Goal: Task Accomplishment & Management: Use online tool/utility

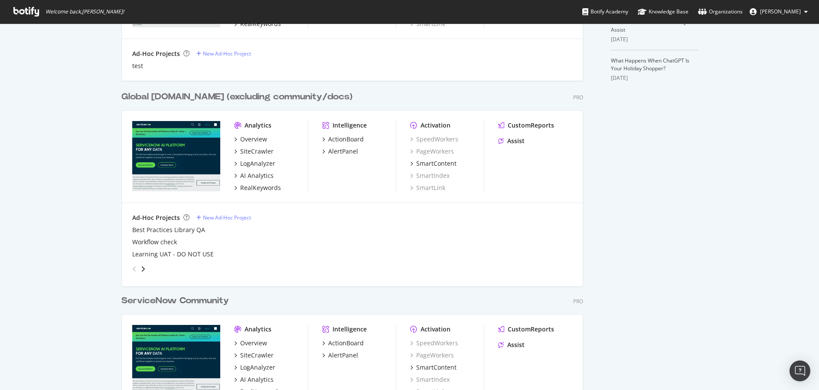
scroll to position [354, 0]
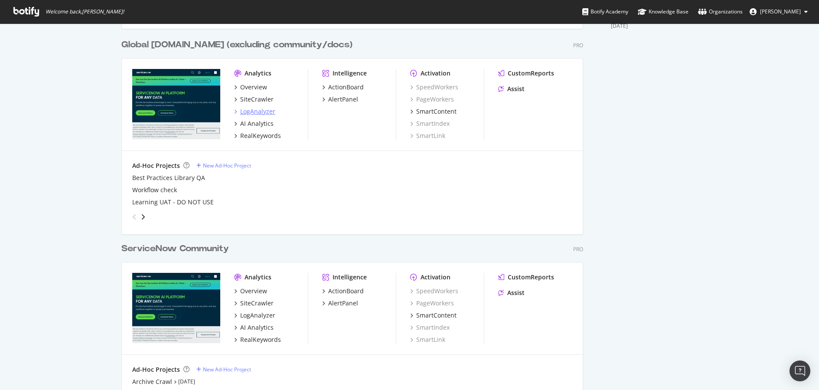
click at [259, 115] on div "LogAnalyzer" at bounding box center [257, 111] width 35 height 9
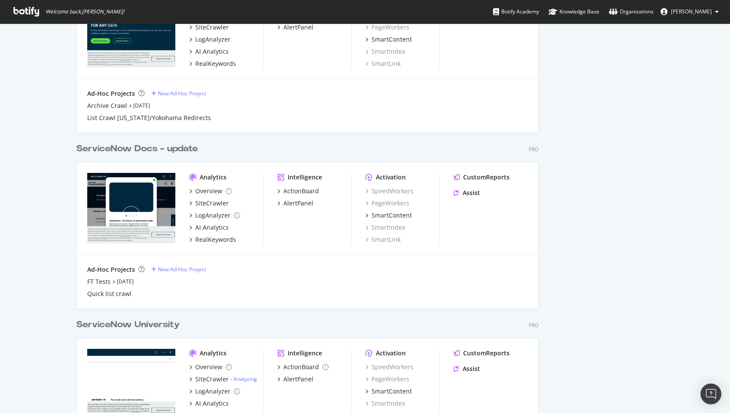
scroll to position [645, 0]
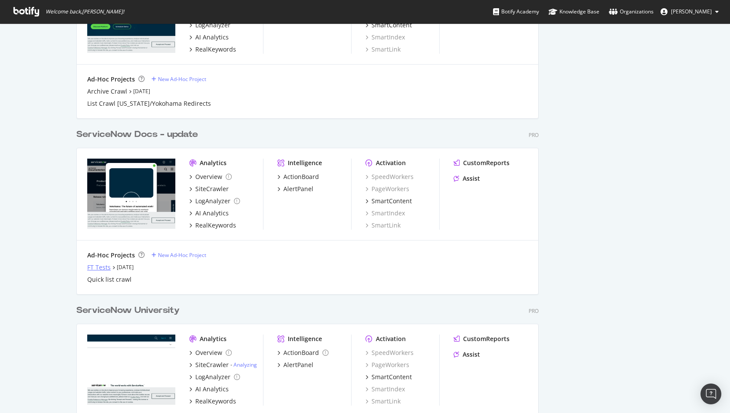
click at [87, 265] on div "FT Tests" at bounding box center [98, 267] width 23 height 9
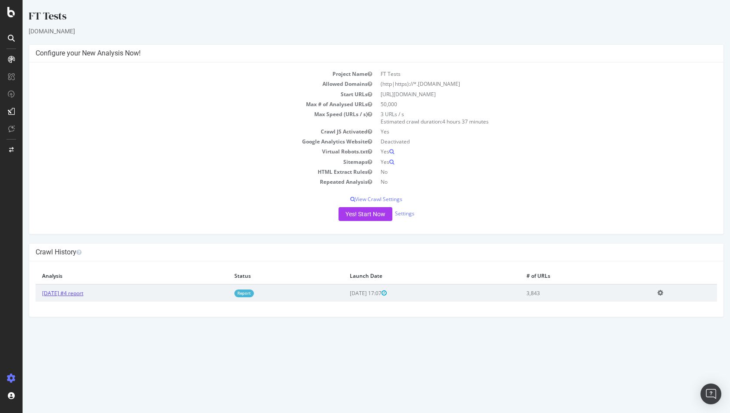
click at [73, 295] on link "2025 Oct. 7th #4 report" at bounding box center [62, 293] width 41 height 7
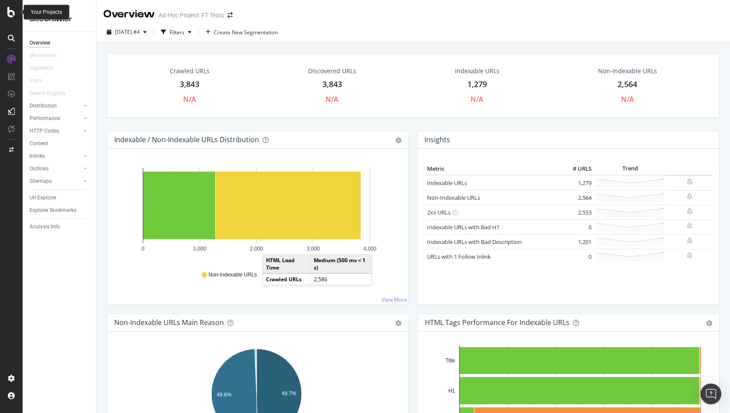
click at [13, 11] on icon at bounding box center [11, 12] width 8 height 10
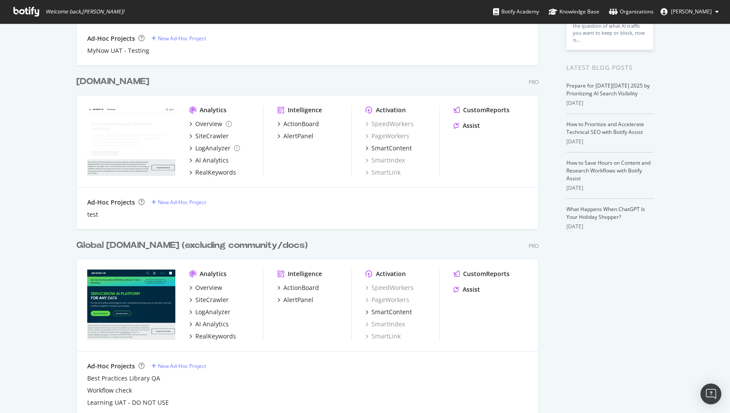
scroll to position [184, 0]
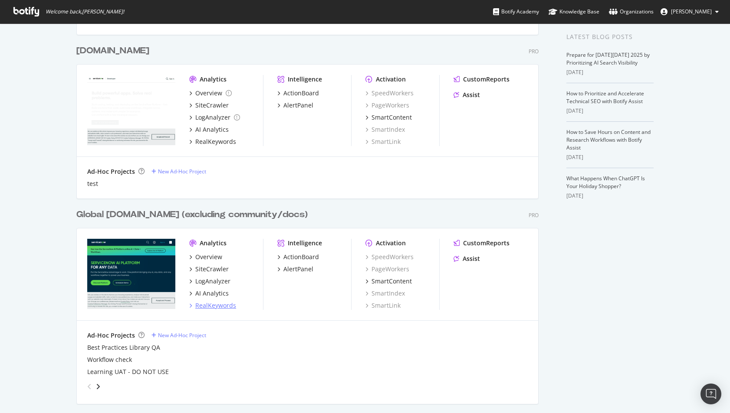
click at [220, 307] on div "RealKeywords" at bounding box center [215, 305] width 41 height 9
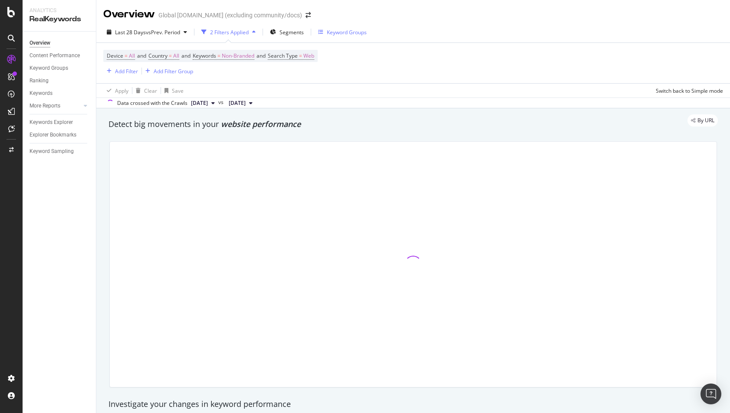
click at [333, 30] on div "Keyword Groups" at bounding box center [347, 32] width 40 height 7
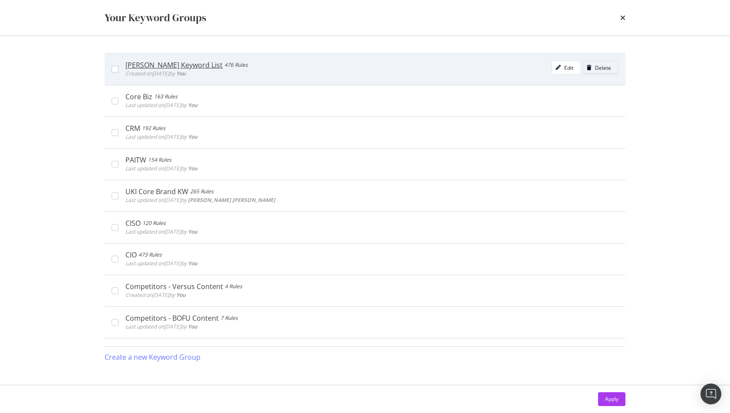
click at [595, 70] on div "Delete" at bounding box center [603, 67] width 16 height 7
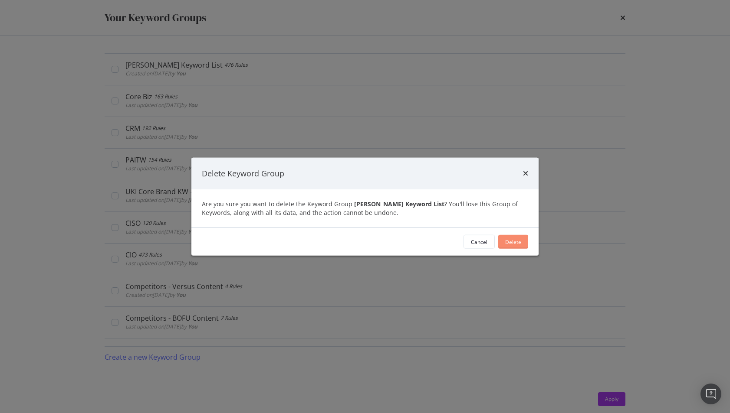
click at [510, 241] on div "Delete" at bounding box center [513, 241] width 16 height 7
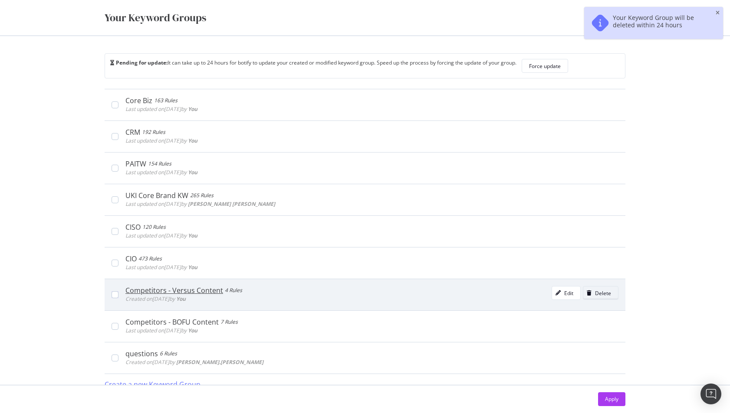
click at [599, 292] on div "Delete" at bounding box center [603, 293] width 16 height 7
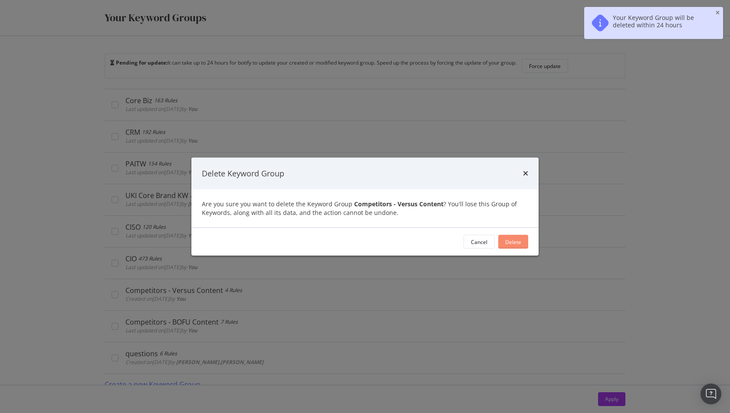
click at [521, 243] on button "Delete" at bounding box center [513, 242] width 30 height 14
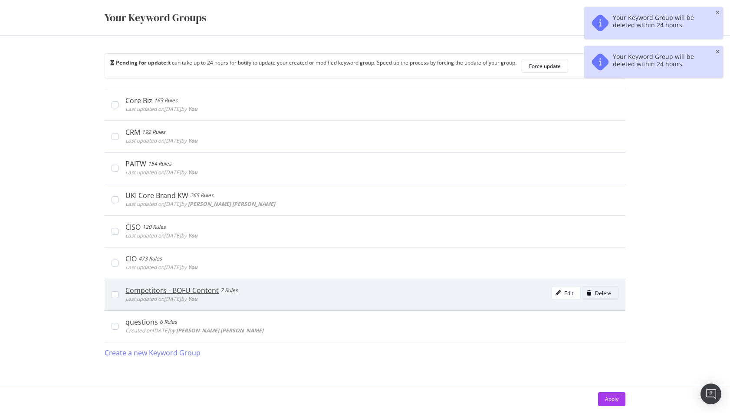
click at [608, 295] on div "Delete" at bounding box center [603, 293] width 16 height 7
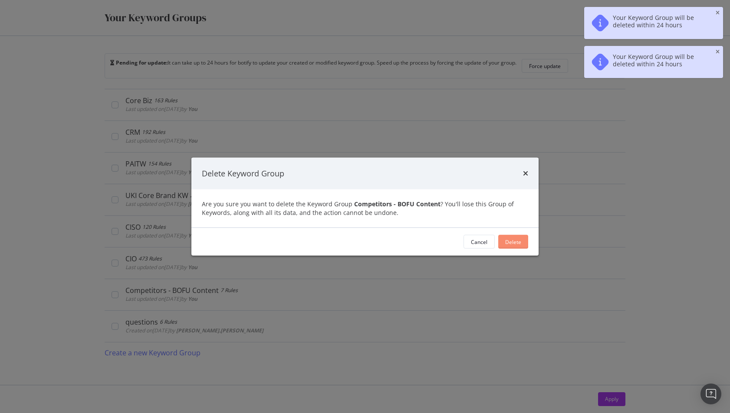
click at [512, 243] on div "Delete" at bounding box center [513, 241] width 16 height 7
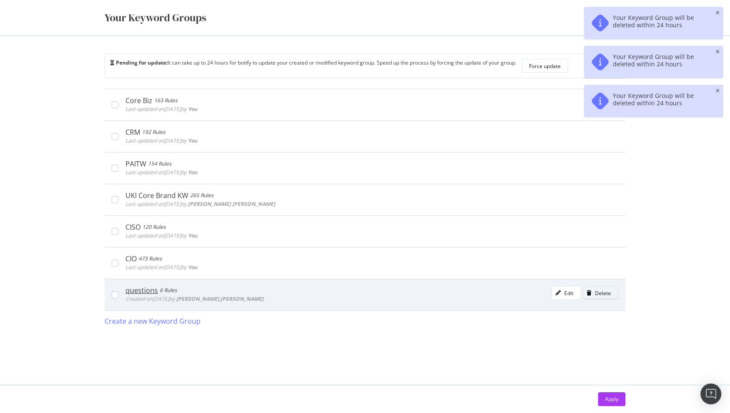
click at [612, 295] on button "Delete" at bounding box center [601, 293] width 36 height 14
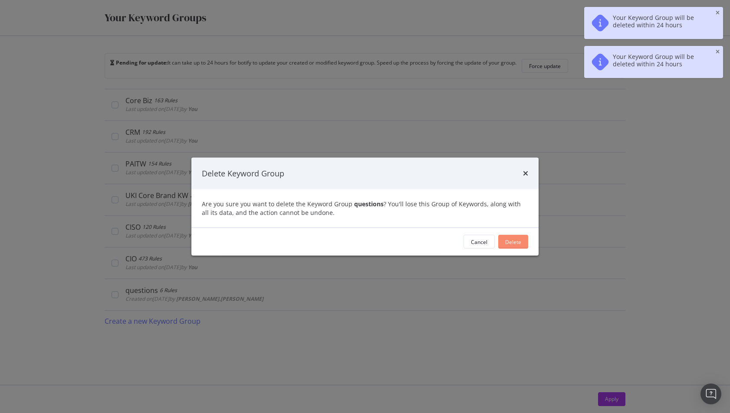
click at [509, 240] on div "Delete" at bounding box center [513, 241] width 16 height 7
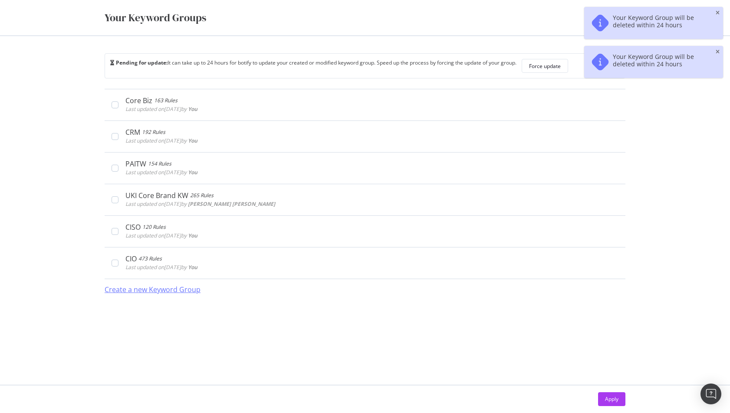
click at [188, 288] on div "Create a new Keyword Group" at bounding box center [153, 290] width 96 height 10
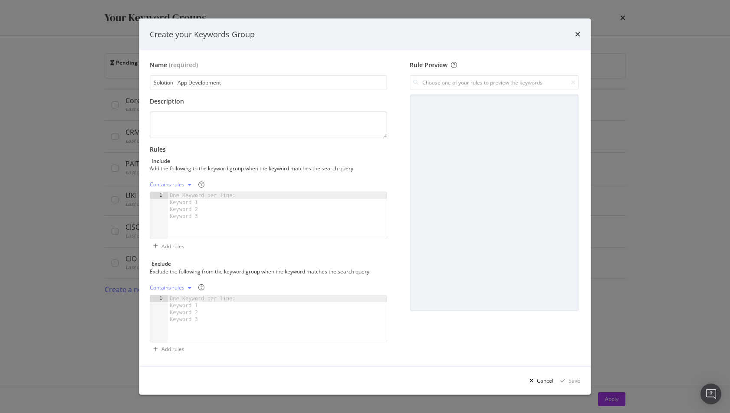
type input "Solution - App Development"
click at [210, 217] on div "One Keyword per line: Keyword 1 Keyword 2 Keyword 3" at bounding box center [204, 206] width 72 height 28
paste textarea "swivel chairing"
type textarea "swivel chairing"
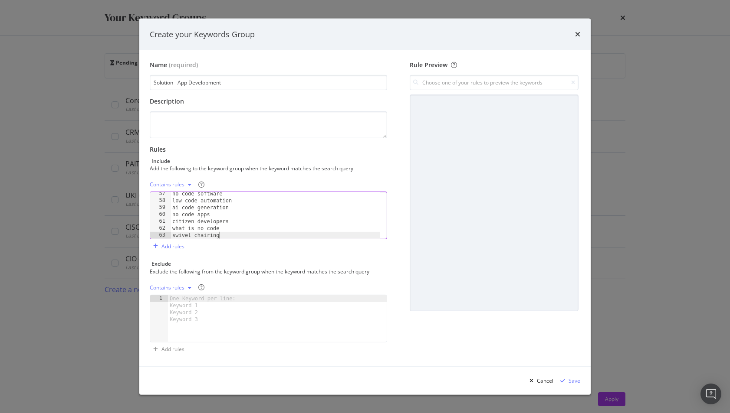
click at [174, 187] on div "Contains rules" at bounding box center [167, 184] width 35 height 5
click at [178, 211] on div "Exact rules" at bounding box center [173, 213] width 26 height 7
click at [576, 383] on div "Save" at bounding box center [574, 380] width 12 height 7
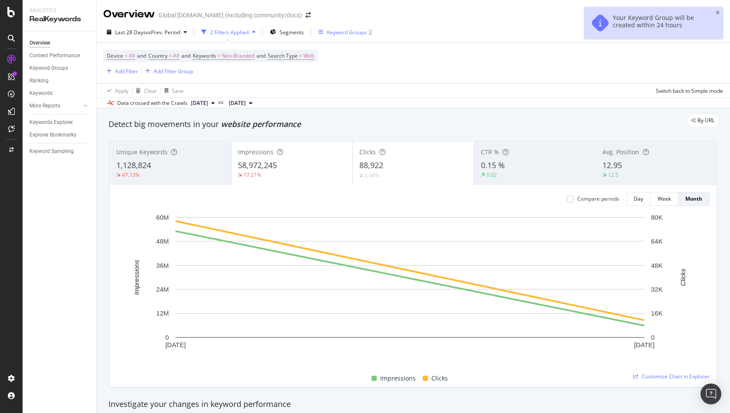
click at [356, 31] on div "Keyword Groups" at bounding box center [347, 32] width 40 height 7
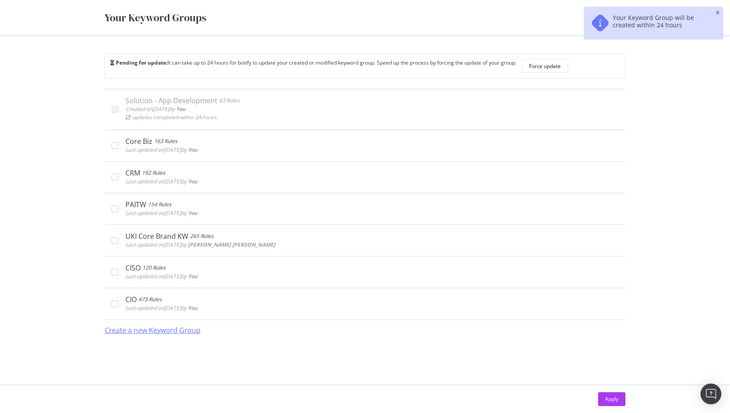
click at [166, 331] on div "Create a new Keyword Group" at bounding box center [153, 331] width 96 height 10
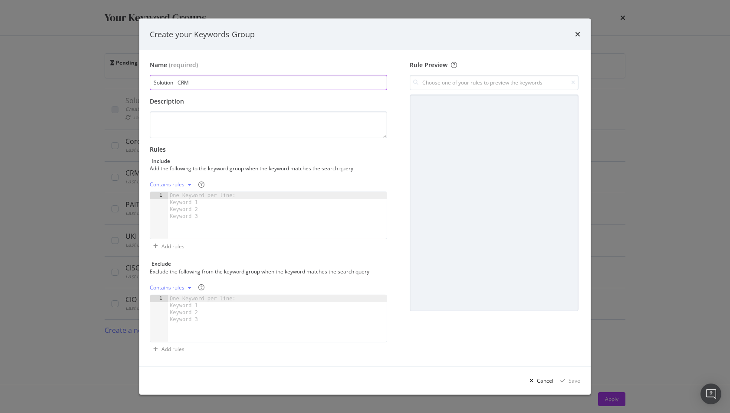
type input "Solution - CRM"
click at [252, 225] on div "modal" at bounding box center [277, 222] width 219 height 61
paste textarea "Autonomous crm"
type textarea "Autonomous crm"
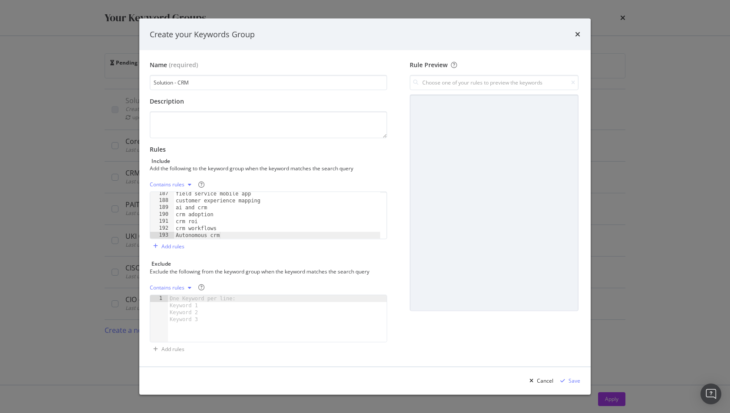
click at [180, 187] on div "Contains rules" at bounding box center [167, 184] width 35 height 5
click at [180, 215] on div "Exact rules" at bounding box center [173, 213] width 26 height 7
click at [573, 383] on div "Save" at bounding box center [574, 380] width 12 height 7
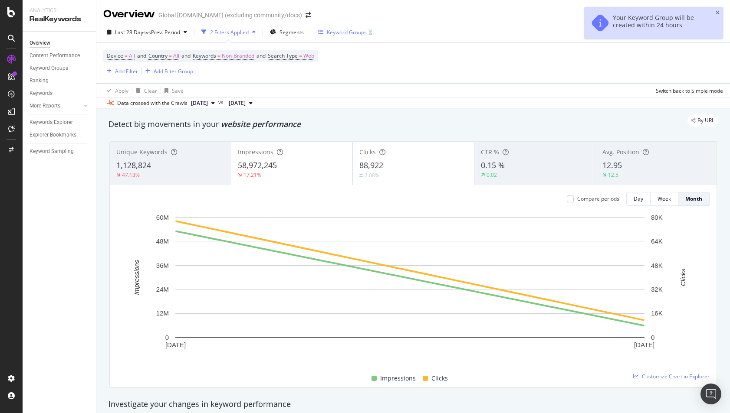
click at [347, 31] on div "Keyword Groups" at bounding box center [347, 32] width 40 height 7
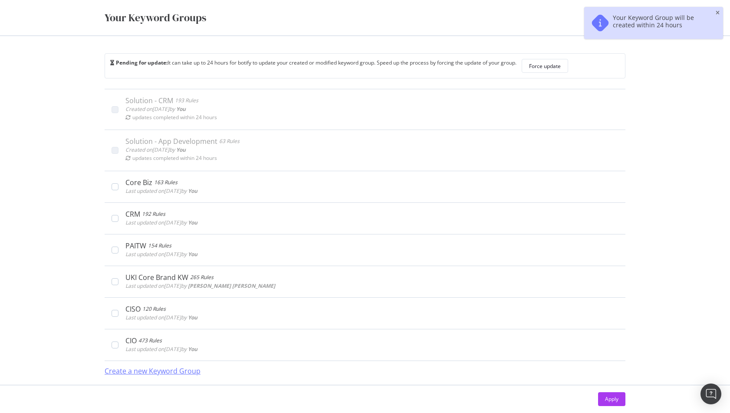
click at [156, 376] on div "Create a new Keyword Group" at bounding box center [153, 372] width 96 height 10
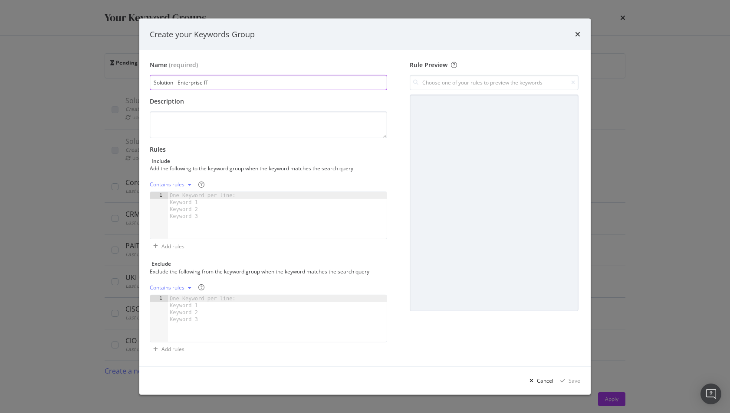
type input "Solution - Enterprise IT"
click at [276, 236] on div "modal" at bounding box center [277, 222] width 219 height 61
paste textarea "ai ticketing"
type textarea "ai ticketing"
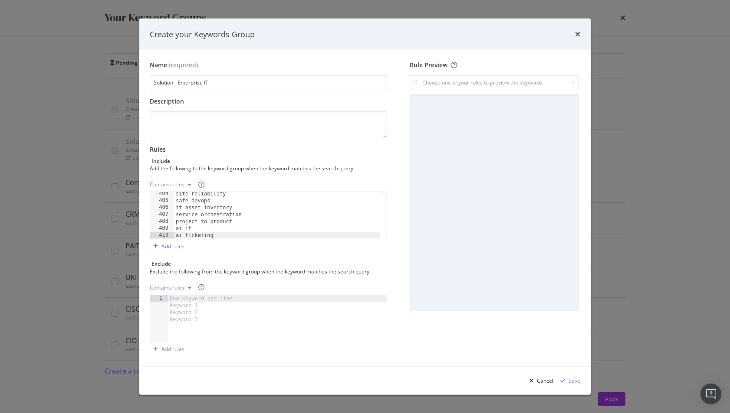
click at [175, 187] on div "Contains rules" at bounding box center [167, 184] width 35 height 5
click at [181, 215] on div "Exact rules" at bounding box center [173, 213] width 26 height 7
click at [571, 383] on div "Save" at bounding box center [574, 380] width 12 height 7
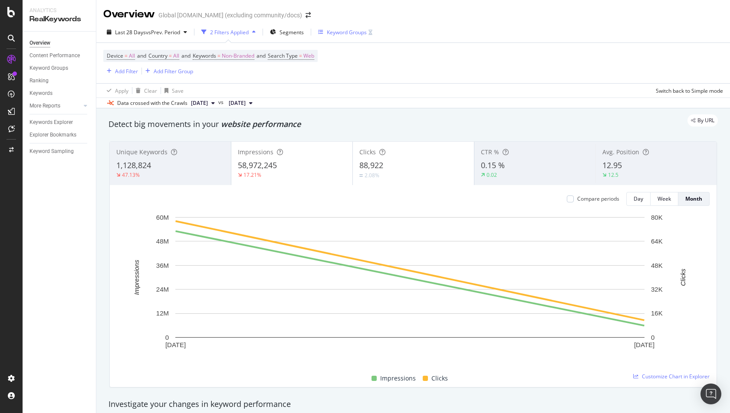
click at [358, 30] on div "Keyword Groups" at bounding box center [347, 32] width 40 height 7
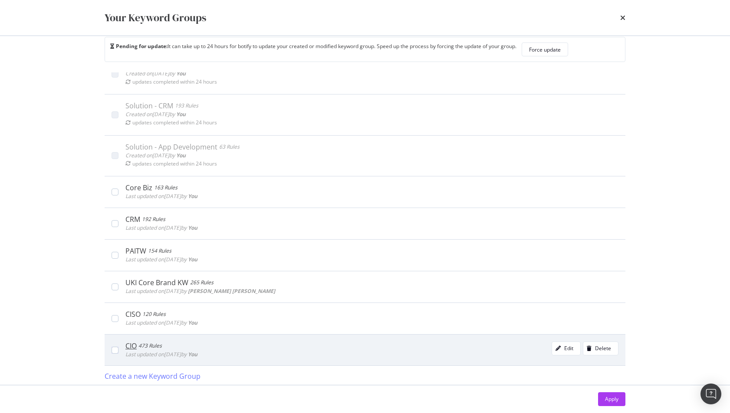
scroll to position [18, 0]
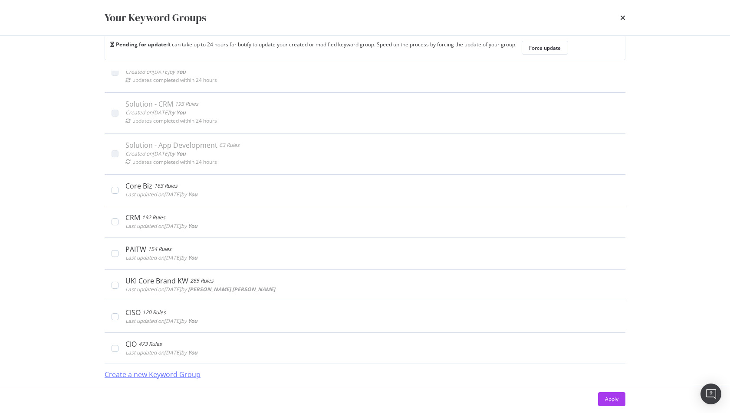
click at [160, 373] on div "Create a new Keyword Group" at bounding box center [153, 375] width 96 height 10
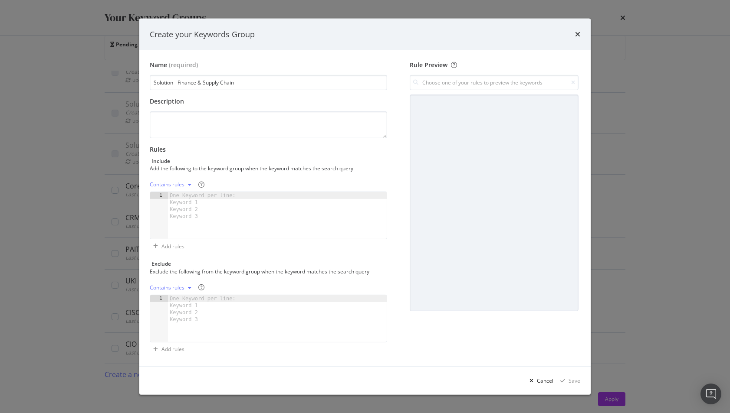
type input "Solution - Finance & Supply Chain"
click at [215, 225] on div "modal" at bounding box center [277, 222] width 219 height 61
paste textarea "cost reduction in finance"
type textarea "cost reduction in finance"
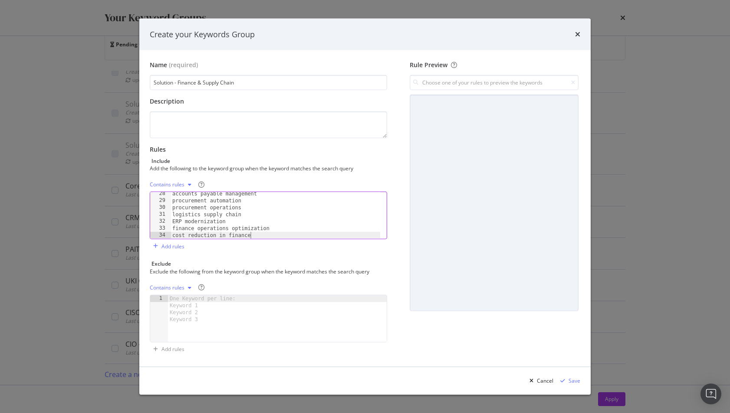
scroll to position [189, 0]
click at [178, 189] on div "Contains rules" at bounding box center [172, 184] width 45 height 13
click at [183, 214] on div "Exact rules" at bounding box center [173, 213] width 26 height 7
click at [573, 384] on div "Save" at bounding box center [574, 380] width 12 height 7
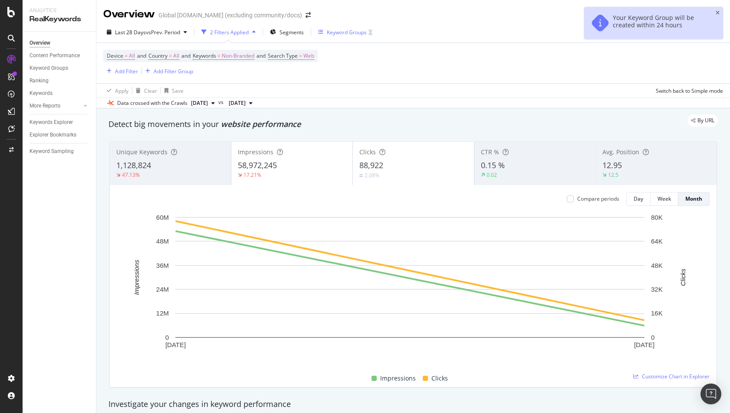
click at [355, 30] on div "Keyword Groups" at bounding box center [347, 32] width 40 height 7
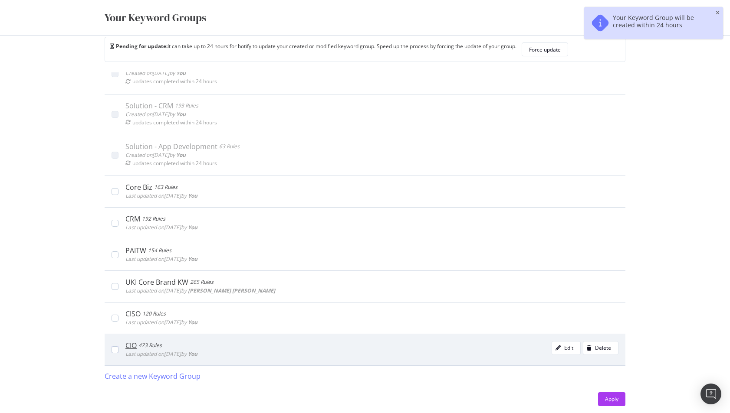
scroll to position [18, 0]
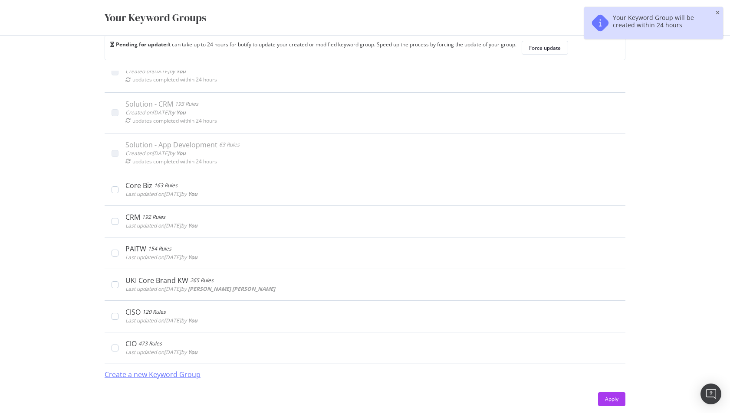
click at [143, 373] on div "Create a new Keyword Group" at bounding box center [153, 375] width 96 height 10
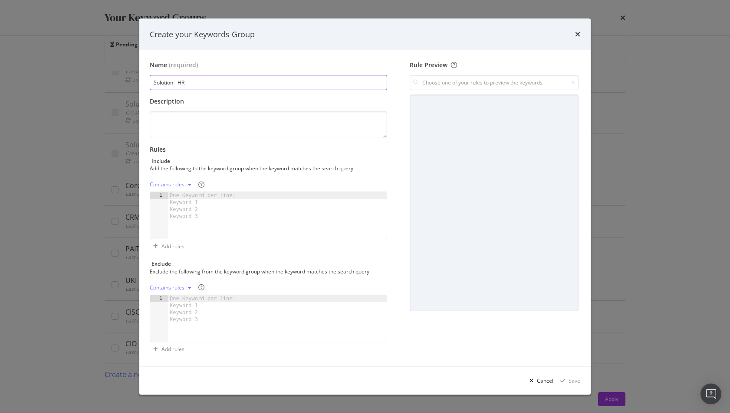
type input "Solution - HR"
click at [259, 216] on div "modal" at bounding box center [277, 222] width 219 height 61
paste textarea "payroll compliance risks"
type textarea "payroll compliance risks"
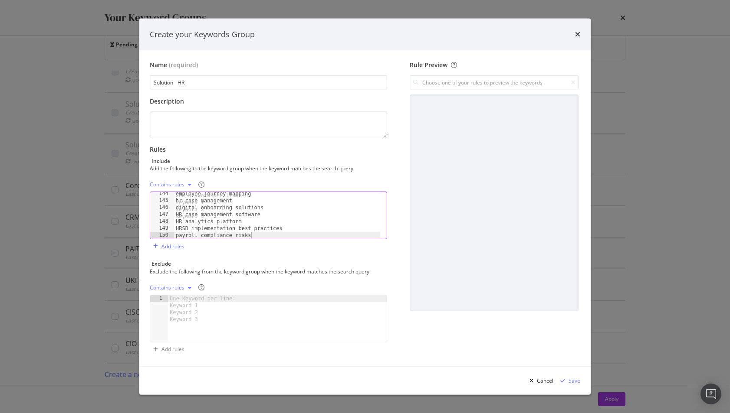
scroll to position [994, 0]
click at [176, 187] on div "Contains rules" at bounding box center [167, 184] width 35 height 5
click at [179, 212] on div "Exact rules" at bounding box center [173, 213] width 26 height 7
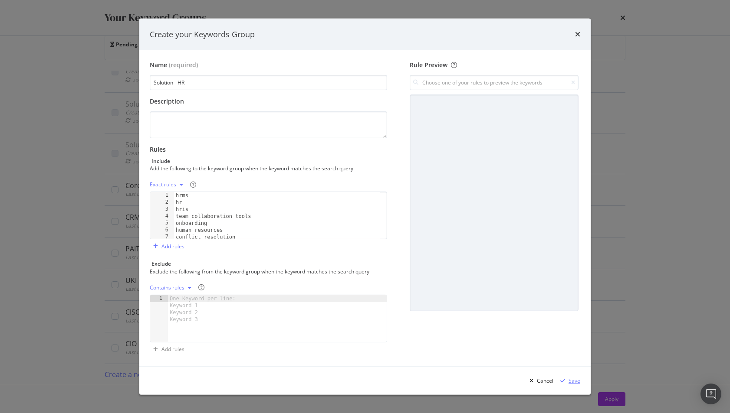
click at [576, 383] on div "Save" at bounding box center [574, 380] width 12 height 7
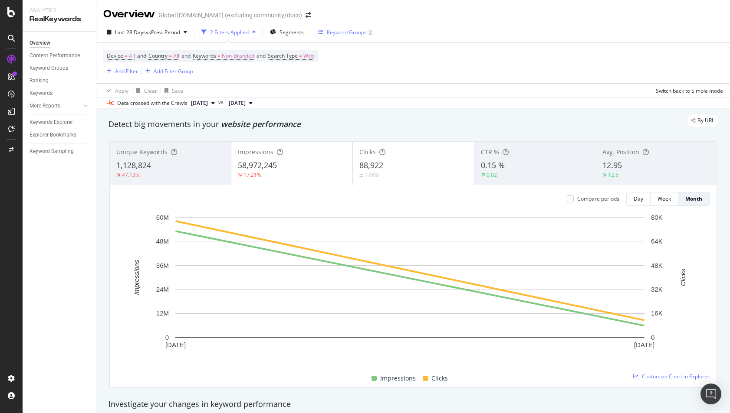
click at [351, 32] on div "Keyword Groups" at bounding box center [347, 32] width 40 height 7
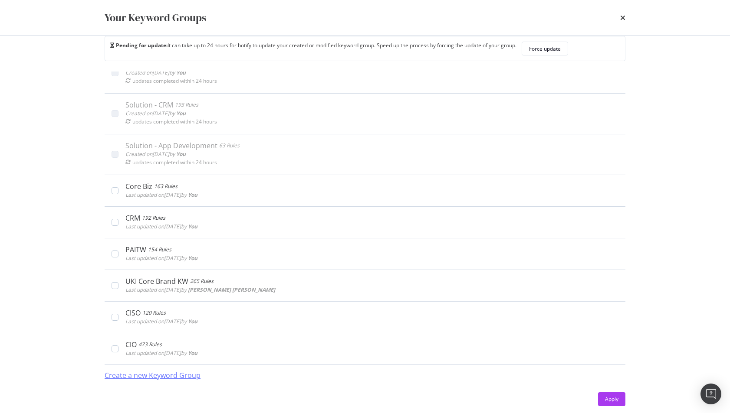
scroll to position [18, 0]
click at [153, 373] on div "Create a new Keyword Group" at bounding box center [153, 375] width 96 height 10
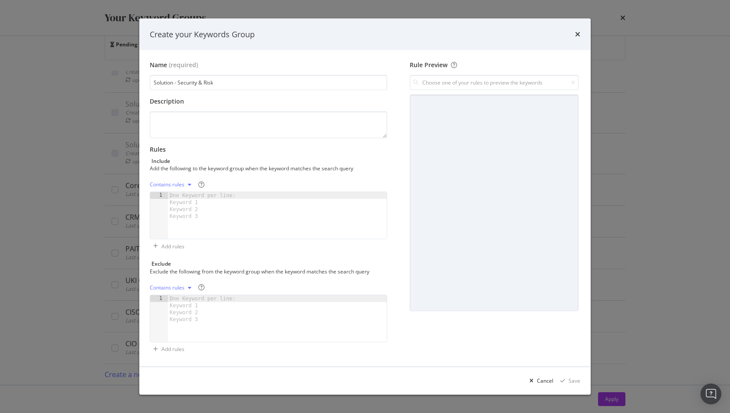
type input "Solution - Security & Risk"
click at [284, 225] on div "modal" at bounding box center [277, 222] width 219 height 61
paste textarea "audit readiness automation"
type textarea "audit readiness automation"
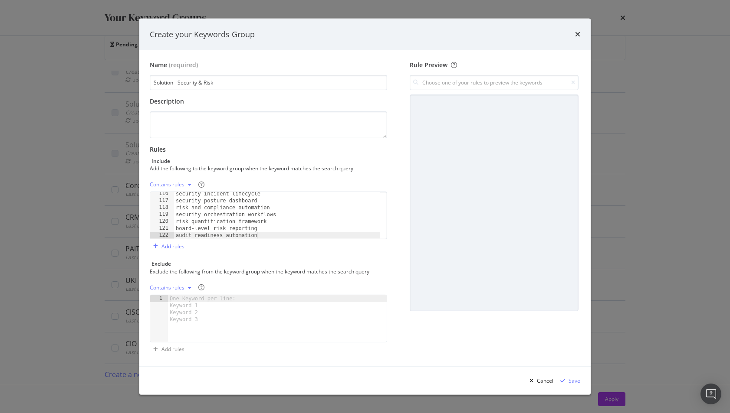
click at [171, 185] on div "Contains rules" at bounding box center [167, 184] width 35 height 5
click at [176, 213] on div "Exact rules" at bounding box center [173, 213] width 26 height 7
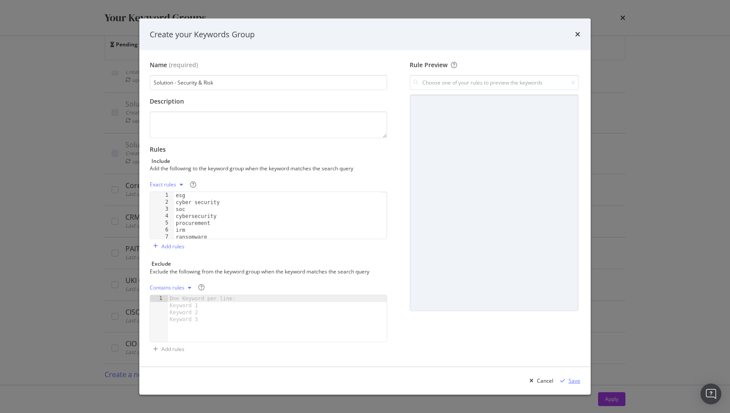
click at [573, 379] on div "Save" at bounding box center [574, 380] width 12 height 7
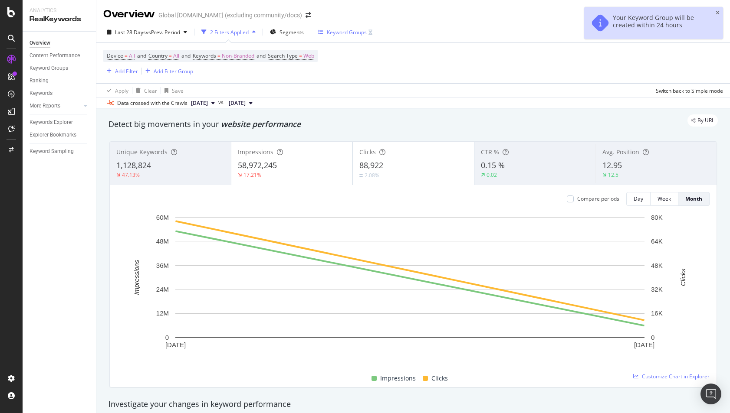
click at [342, 32] on div "Keyword Groups" at bounding box center [347, 32] width 40 height 7
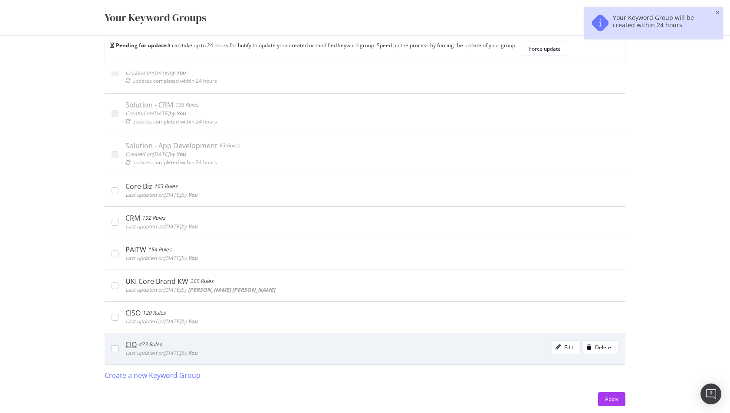
scroll to position [18, 0]
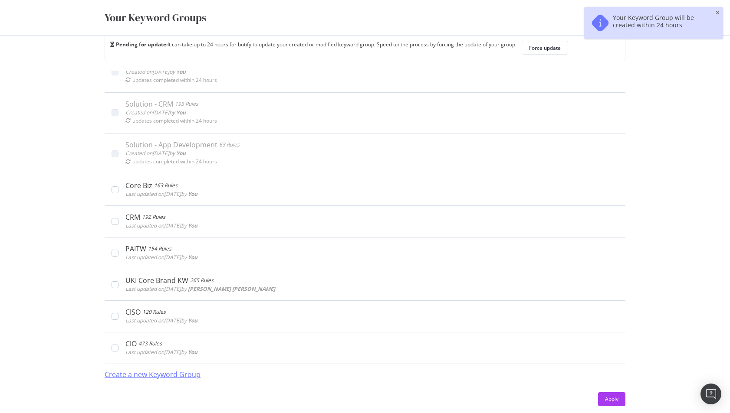
click at [163, 377] on div "Create a new Keyword Group" at bounding box center [153, 375] width 96 height 10
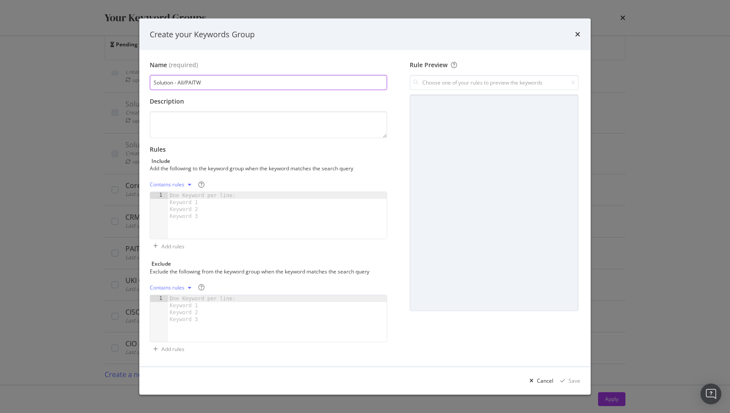
type input "Solution - All/PAITW"
click at [250, 210] on div "modal" at bounding box center [277, 222] width 219 height 61
paste textarea "Shadow AI"
type textarea "Shadow AI"
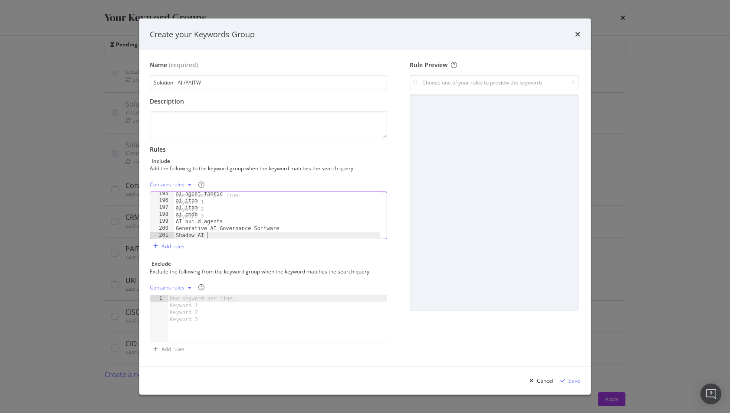
scroll to position [1348, 0]
click at [175, 184] on div "Contains rules" at bounding box center [167, 184] width 35 height 5
click at [185, 212] on div "Exact rules" at bounding box center [173, 213] width 26 height 7
click at [569, 381] on div "Save" at bounding box center [574, 380] width 12 height 7
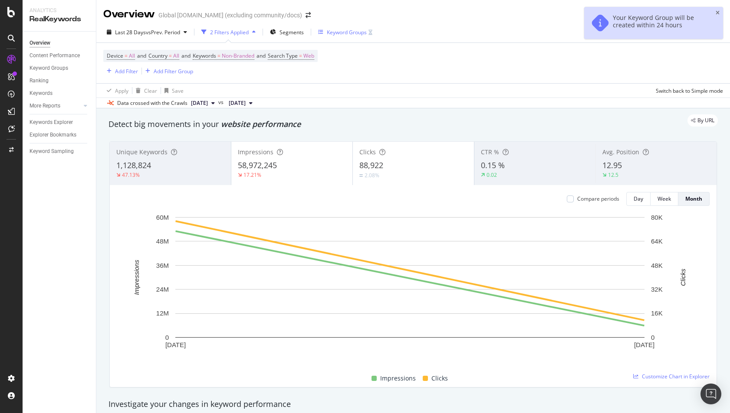
click at [342, 31] on div "Keyword Groups" at bounding box center [347, 32] width 40 height 7
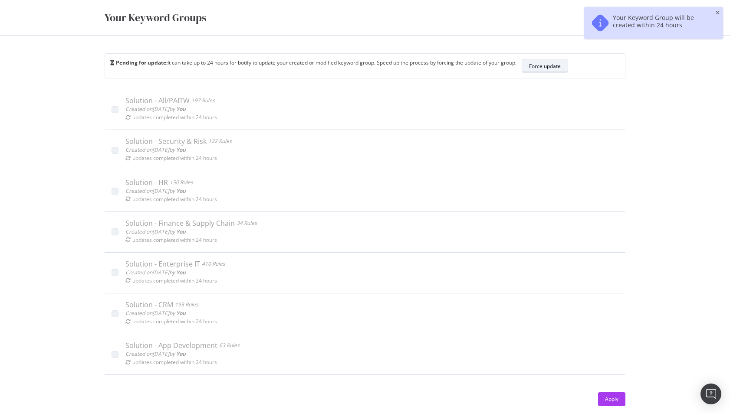
click at [541, 66] on div "Force update" at bounding box center [545, 65] width 32 height 7
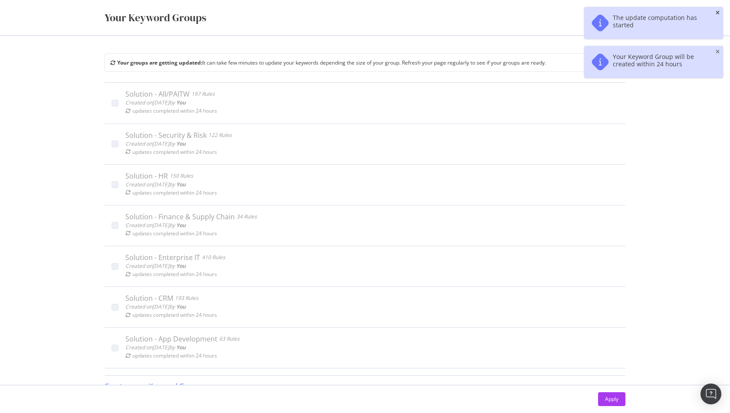
click at [717, 15] on icon "close toast" at bounding box center [717, 12] width 4 height 5
